Goal: Find specific page/section: Find specific page/section

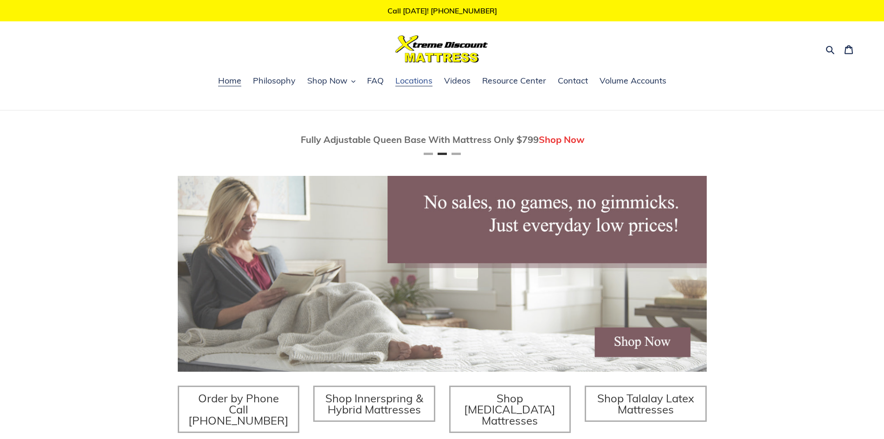
scroll to position [0, 529]
click at [414, 79] on span "Locations" at bounding box center [413, 80] width 37 height 11
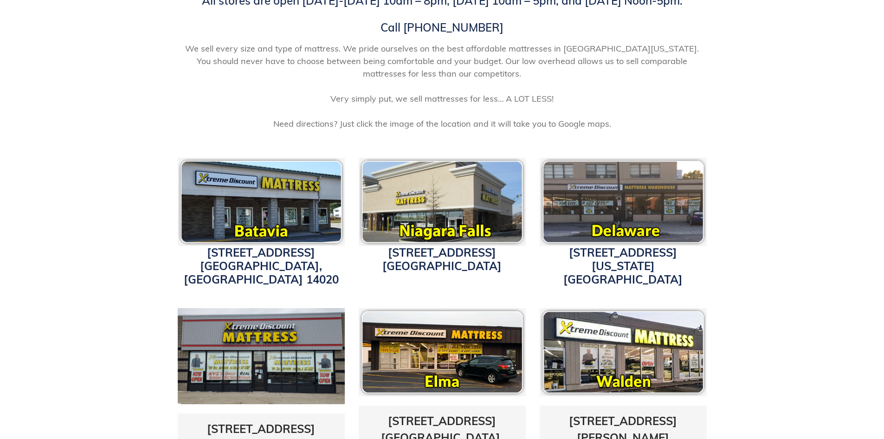
scroll to position [232, 0]
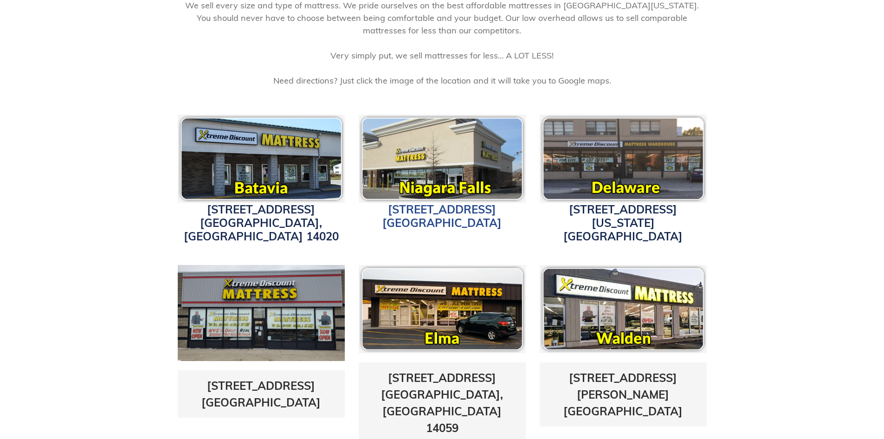
click at [439, 208] on link "1340 Military Road Niagara Falls, NY 14304" at bounding box center [441, 215] width 119 height 27
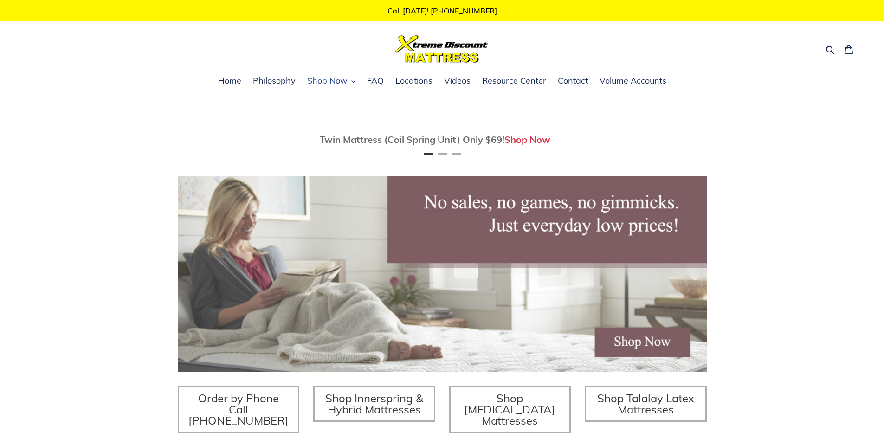
click at [328, 80] on span "Shop Now" at bounding box center [327, 80] width 40 height 11
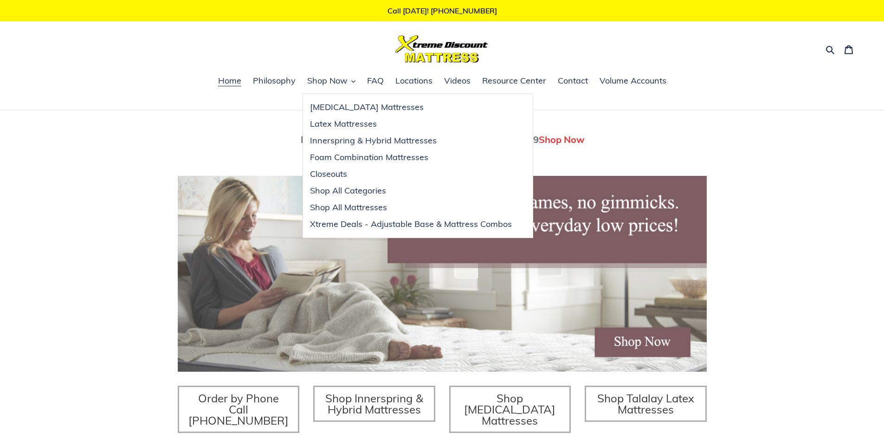
scroll to position [0, 529]
click at [161, 132] on div "Twin Mattress (Coil Spring Unit) Only $69! Shop Now Fully Adjustable Queen Base…" at bounding box center [442, 319] width 884 height 418
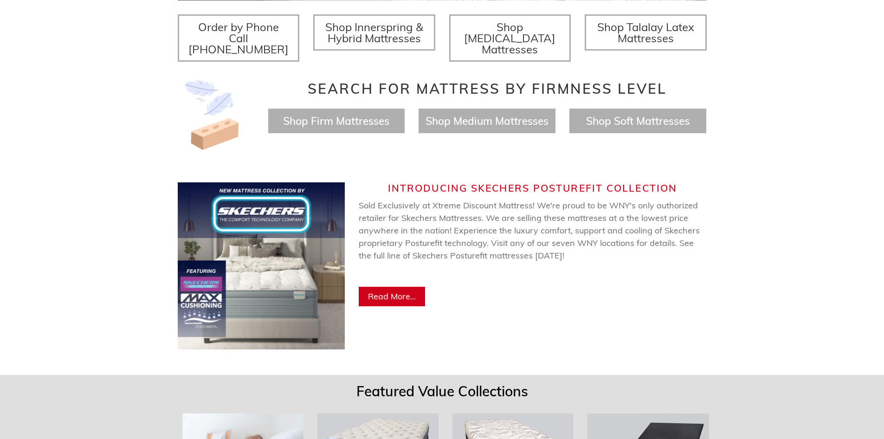
scroll to position [0, 0]
click at [304, 114] on span "Shop Firm Mattresses" at bounding box center [336, 120] width 106 height 13
